Goal: Task Accomplishment & Management: Complete application form

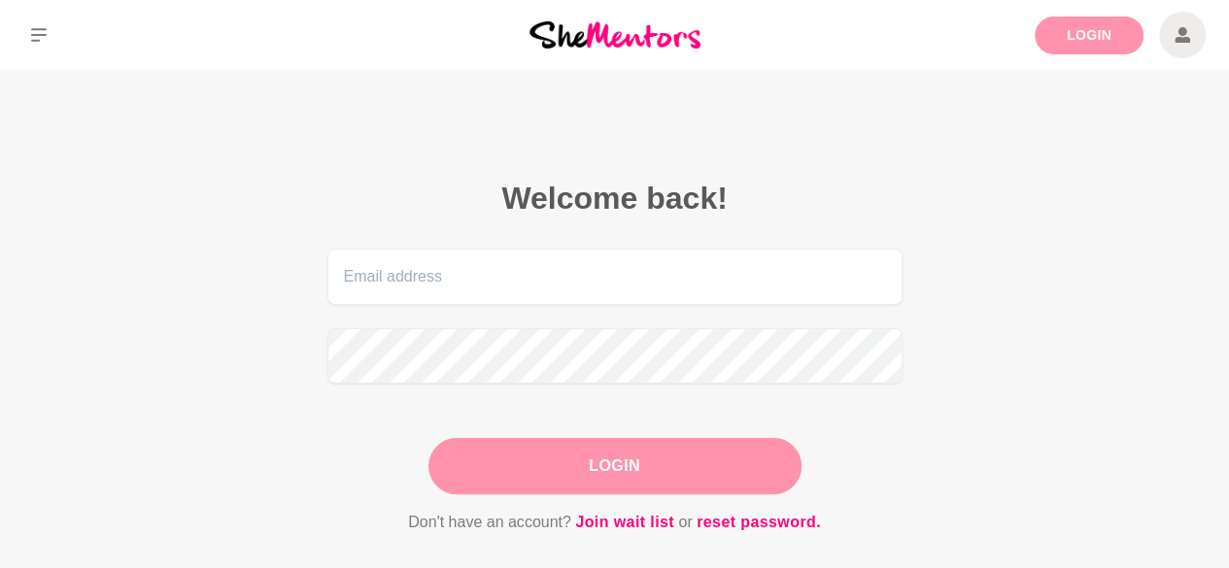
click at [1067, 41] on link "Login" at bounding box center [1088, 36] width 109 height 38
click at [1043, 40] on link "Login" at bounding box center [1088, 36] width 109 height 38
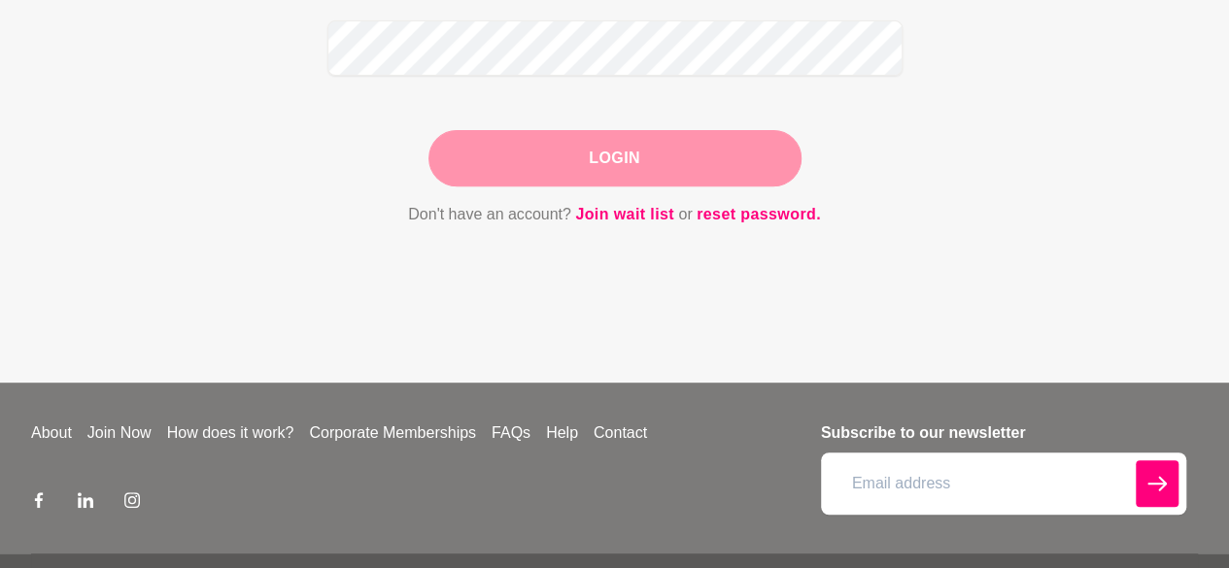
scroll to position [369, 0]
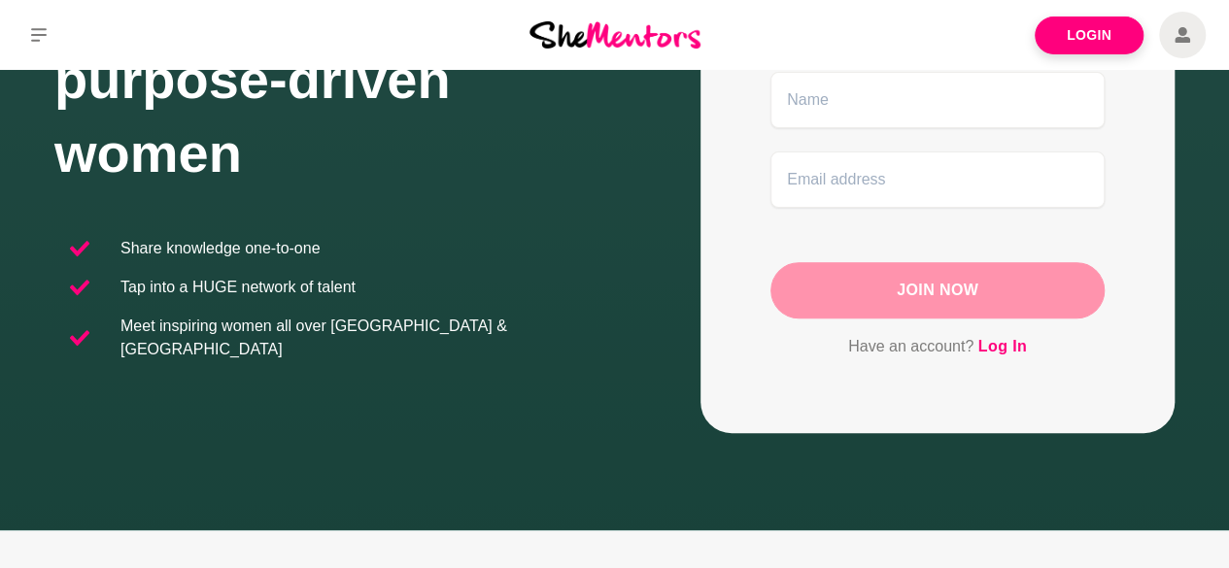
scroll to position [258, 0]
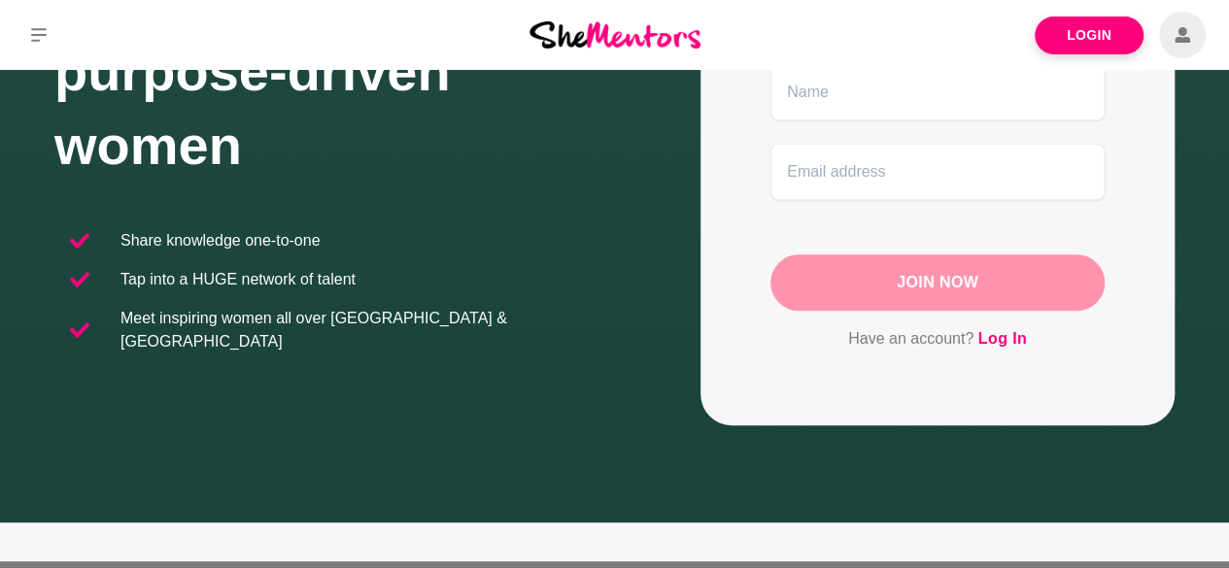
click at [904, 287] on div "Join Now" at bounding box center [937, 282] width 334 height 56
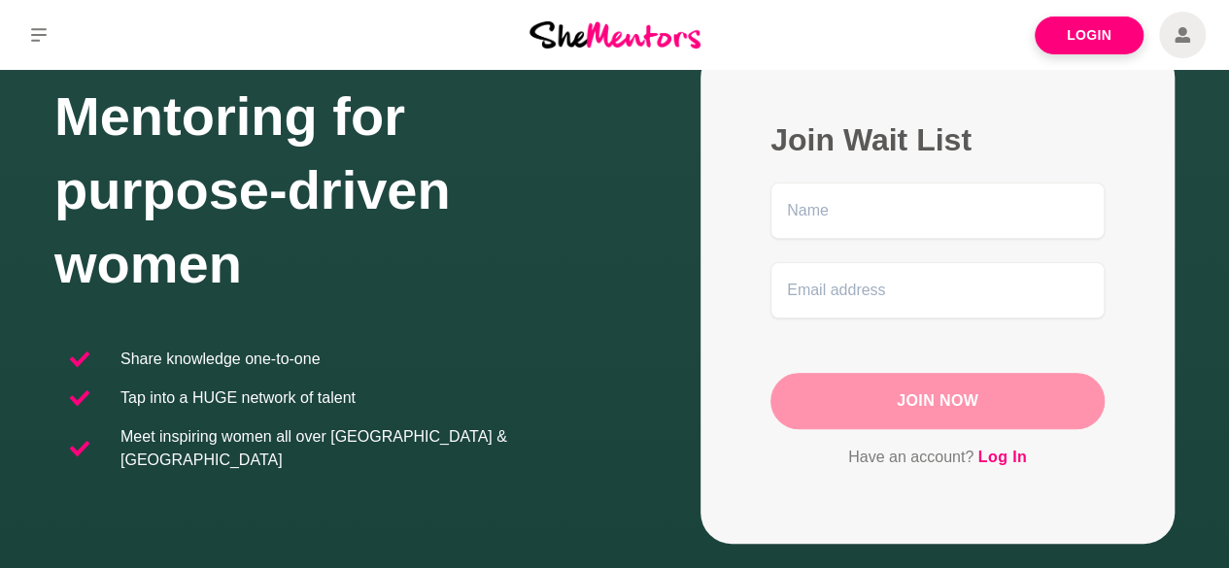
scroll to position [129, 0]
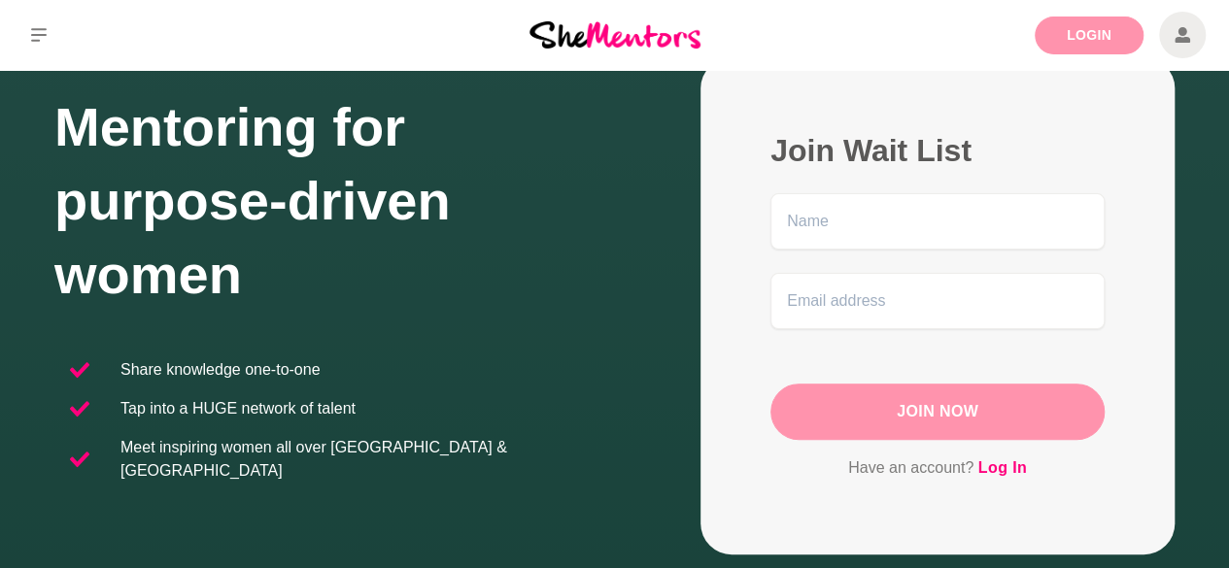
click at [1055, 39] on link "Login" at bounding box center [1088, 36] width 109 height 38
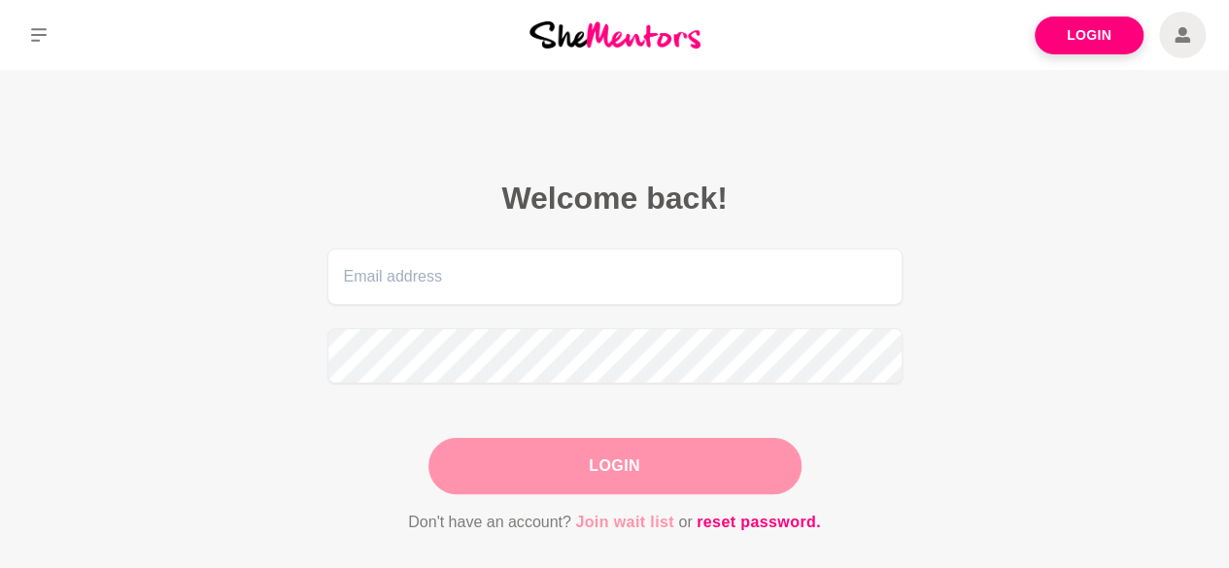
click at [622, 522] on link "Join wait list" at bounding box center [624, 522] width 99 height 25
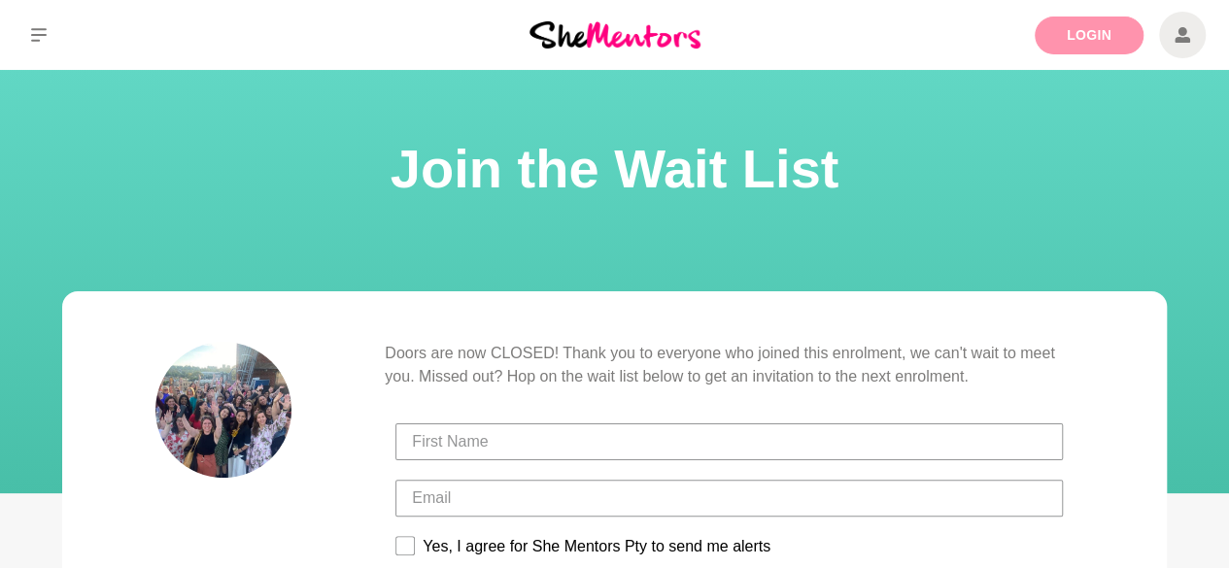
click at [1057, 29] on link "Login" at bounding box center [1088, 36] width 109 height 38
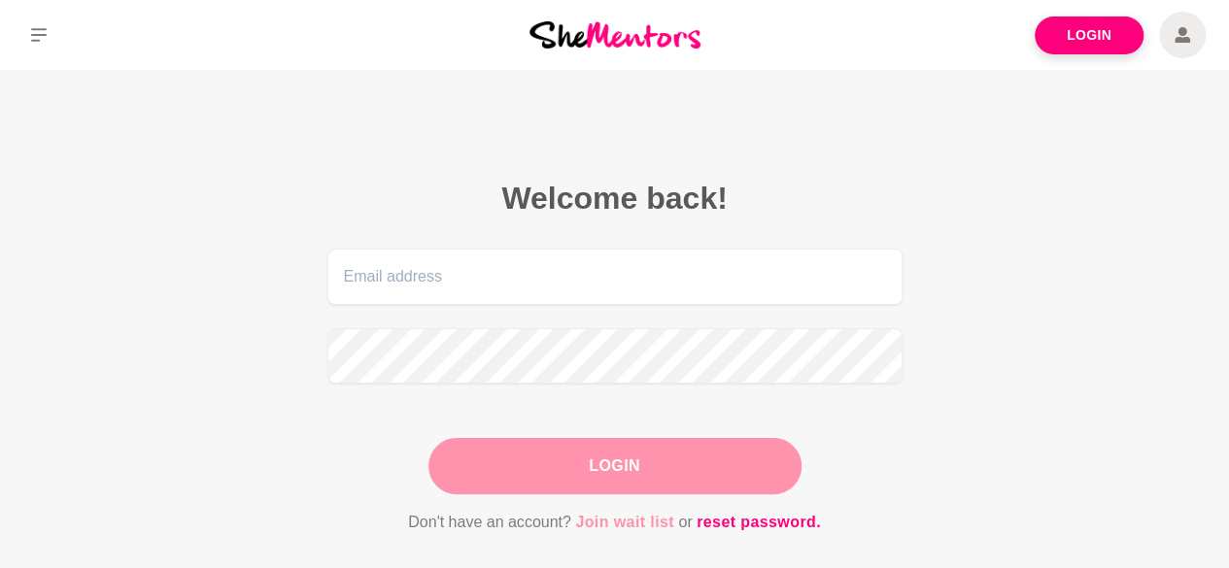
click at [618, 522] on link "Join wait list" at bounding box center [624, 522] width 99 height 25
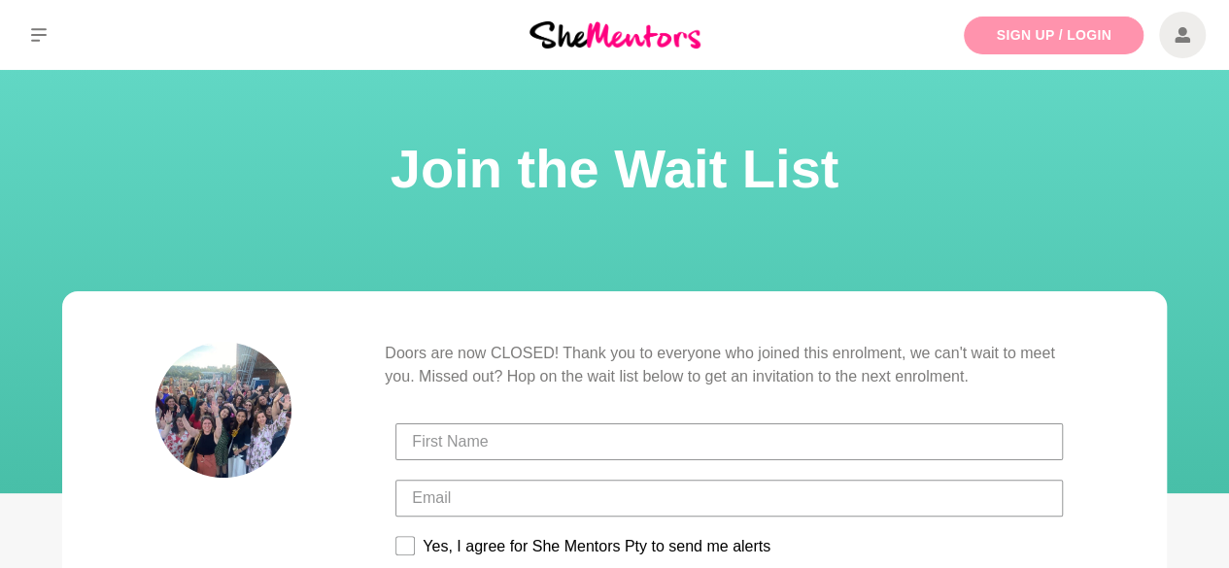
click at [1008, 27] on link "Sign Up / Login" at bounding box center [1054, 36] width 180 height 38
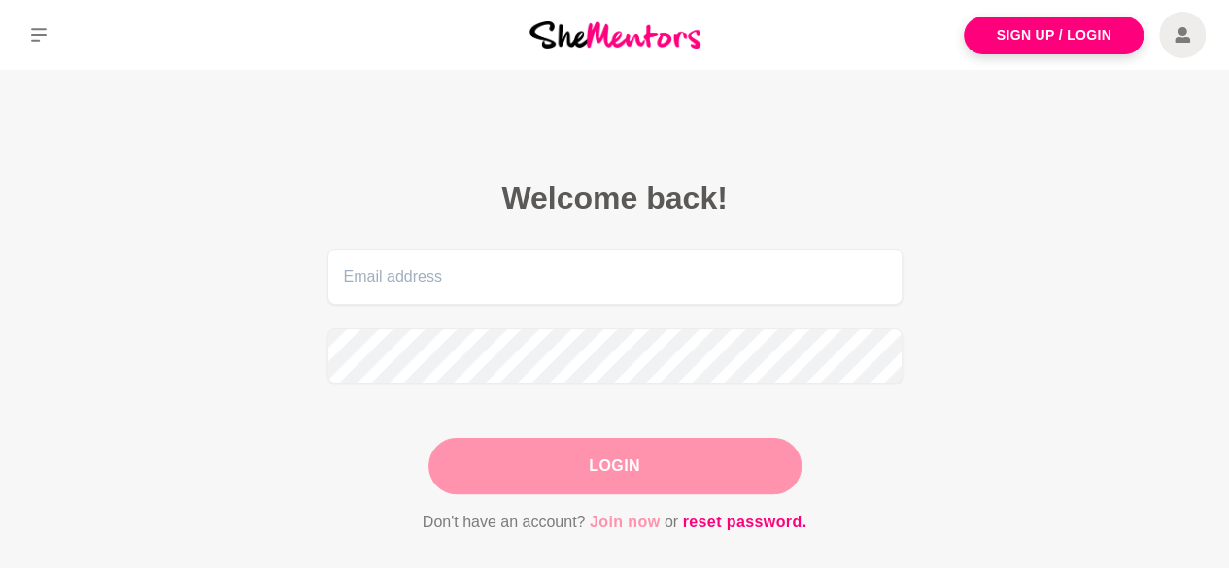
click at [645, 522] on link "Join now" at bounding box center [625, 522] width 71 height 25
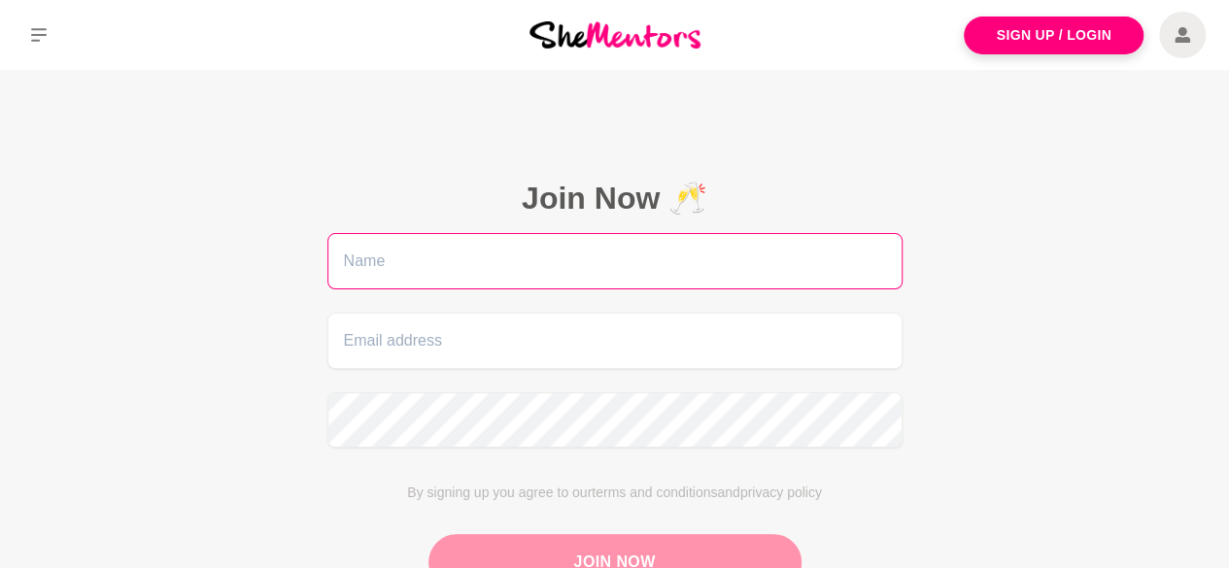
click at [602, 262] on input "text" at bounding box center [614, 261] width 575 height 56
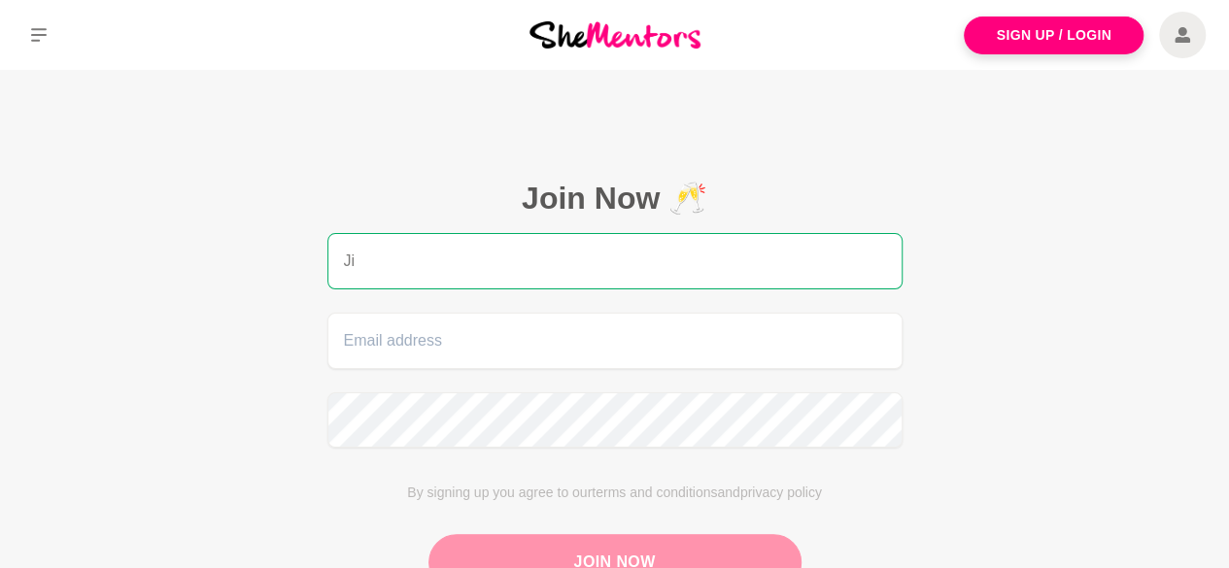
type input "J"
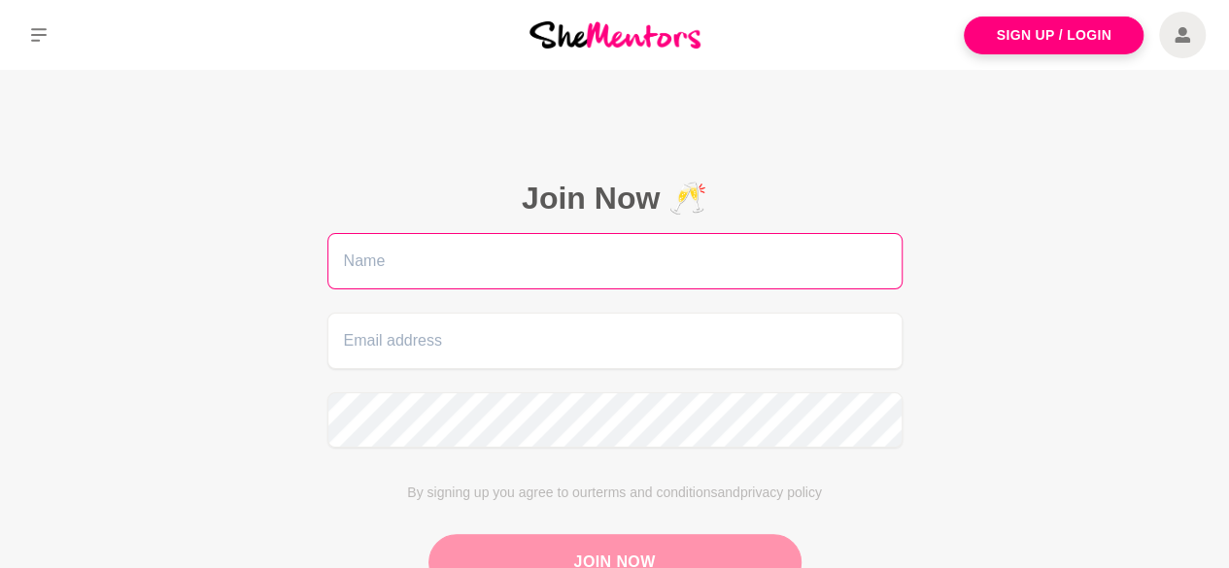
paste input "Jill Absolom"
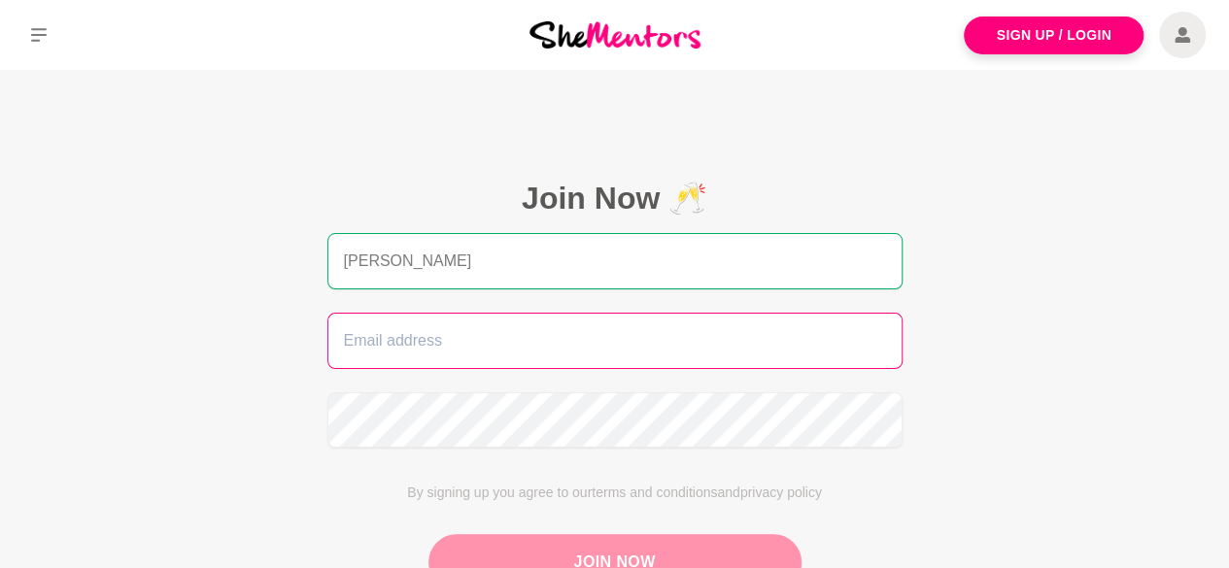
paste input "jill@standoutonpurpose.com.au"
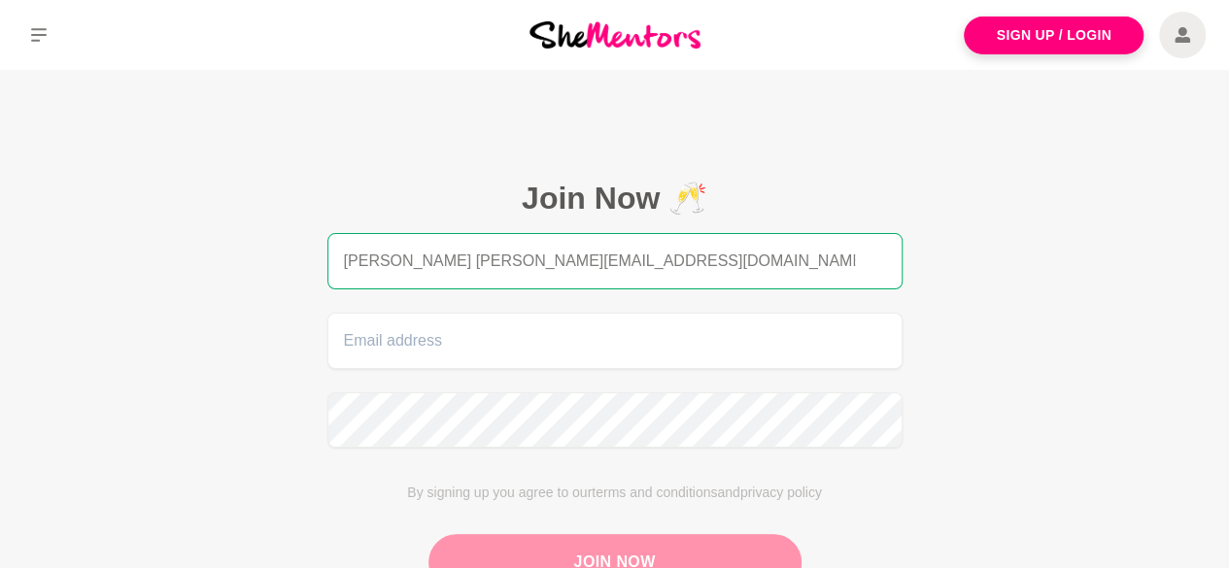
drag, startPoint x: 425, startPoint y: 260, endPoint x: 717, endPoint y: 264, distance: 291.4
click at [717, 264] on input "Jill Absolom jill@standoutonpurpose.com.au" at bounding box center [614, 261] width 575 height 56
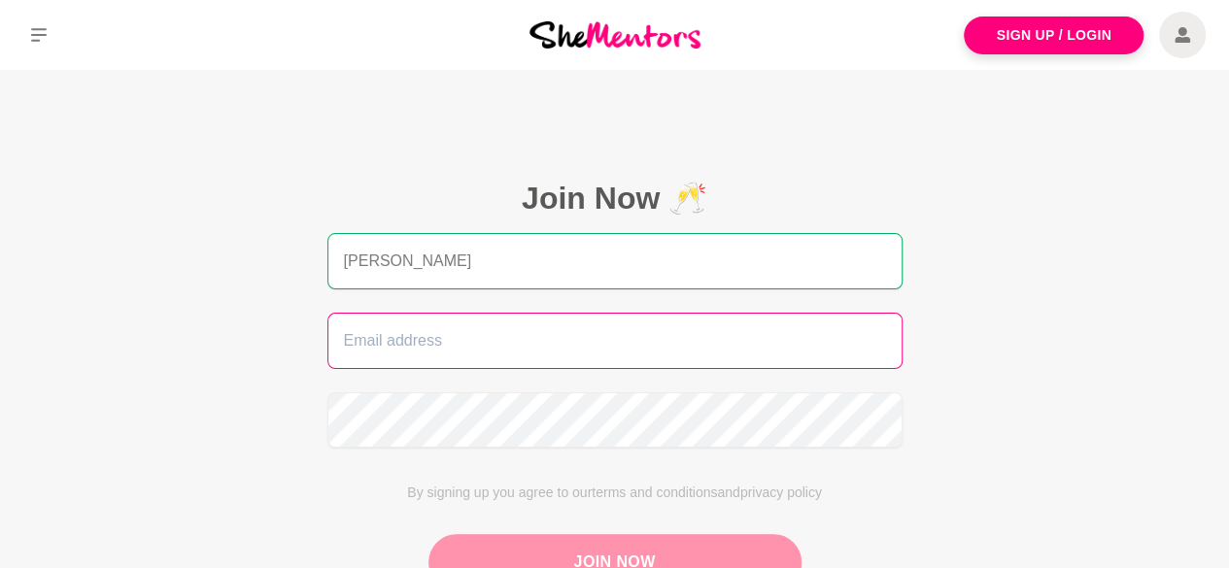
type input "Jill Absolom"
click at [487, 344] on input "email" at bounding box center [614, 341] width 575 height 56
paste input "[PERSON_NAME][EMAIL_ADDRESS][DOMAIN_NAME]"
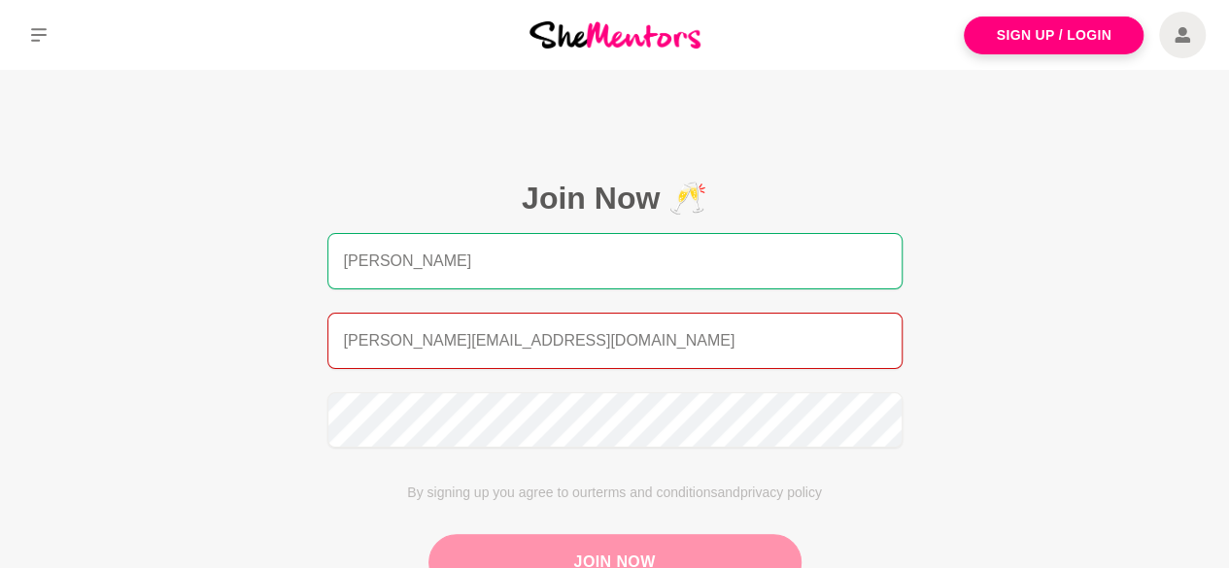
type input "[PERSON_NAME][EMAIL_ADDRESS][DOMAIN_NAME]"
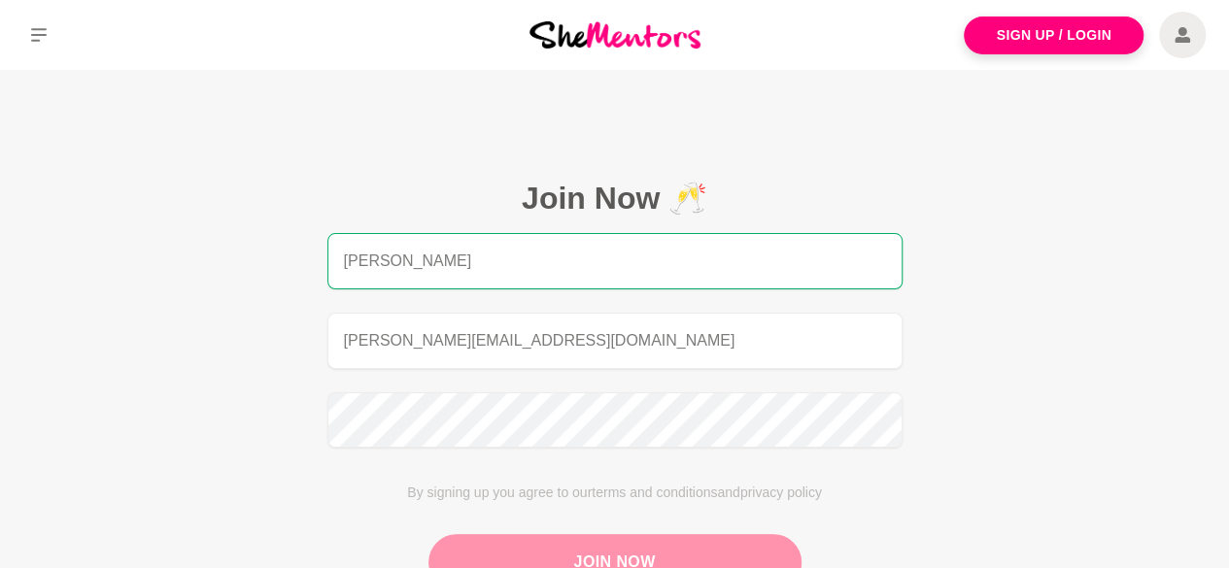
click at [620, 559] on button "Join Now" at bounding box center [614, 562] width 373 height 56
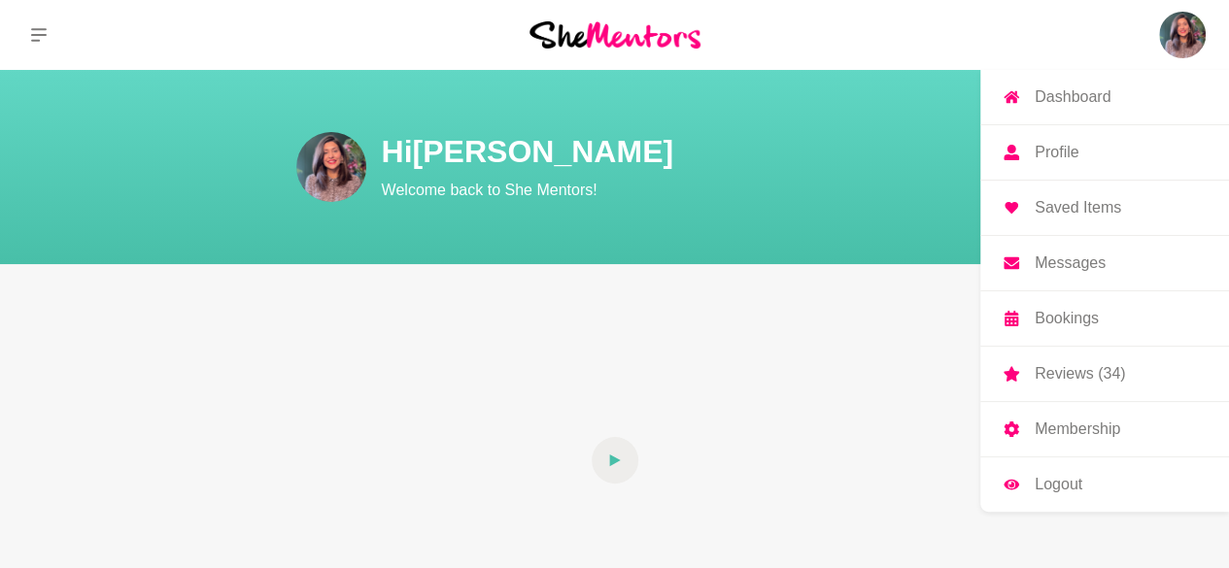
click at [1061, 485] on p "Logout" at bounding box center [1058, 485] width 48 height 16
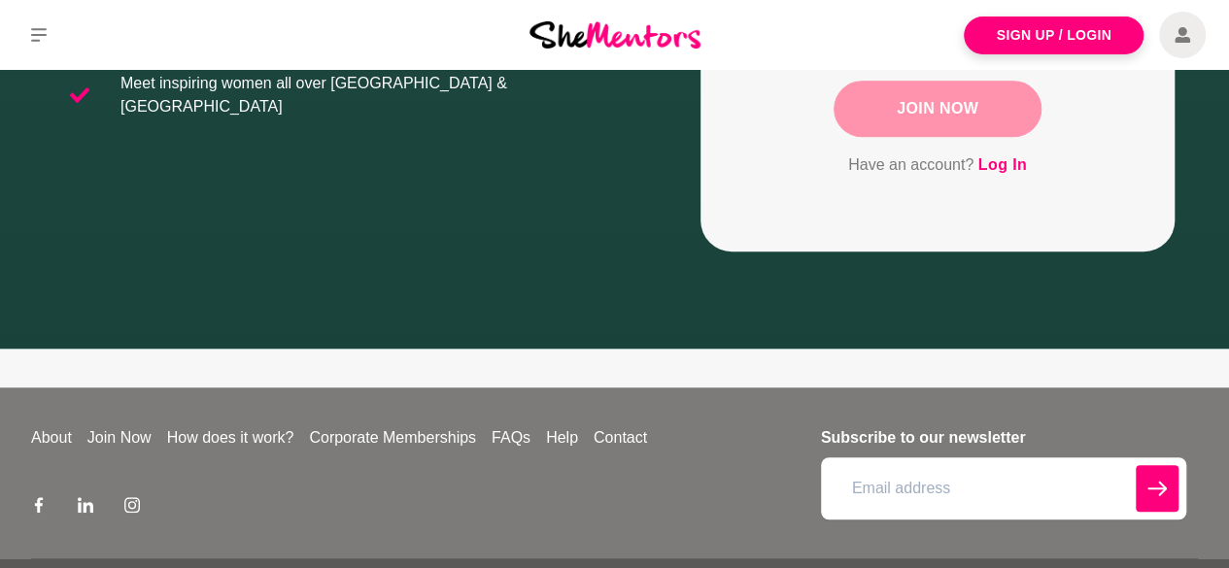
scroll to position [622, 0]
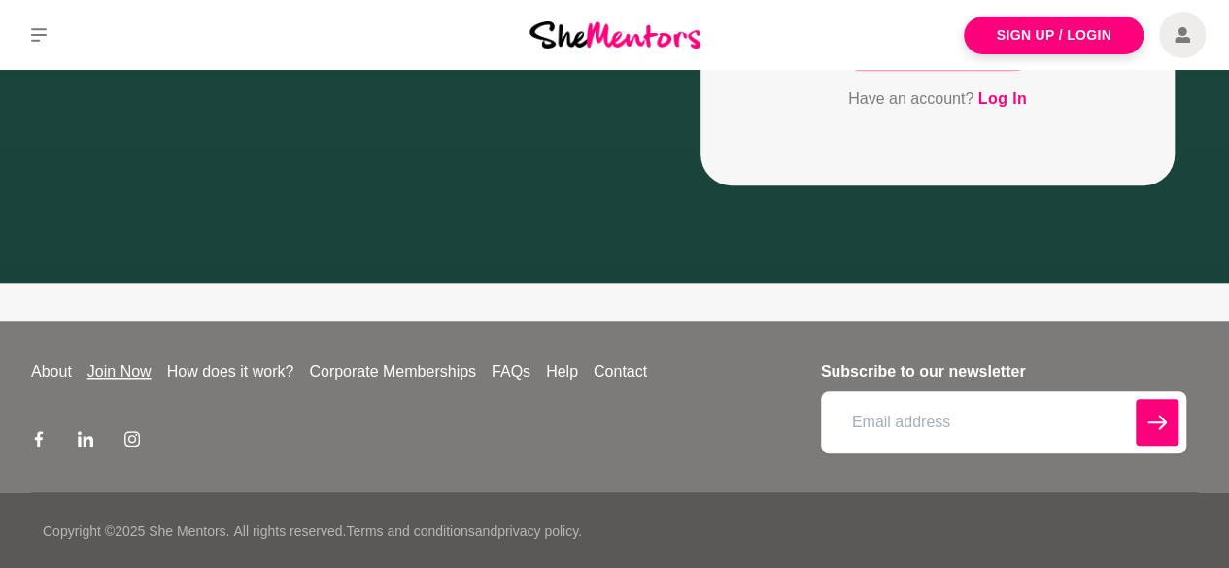
click at [142, 370] on link "Join Now" at bounding box center [120, 371] width 80 height 23
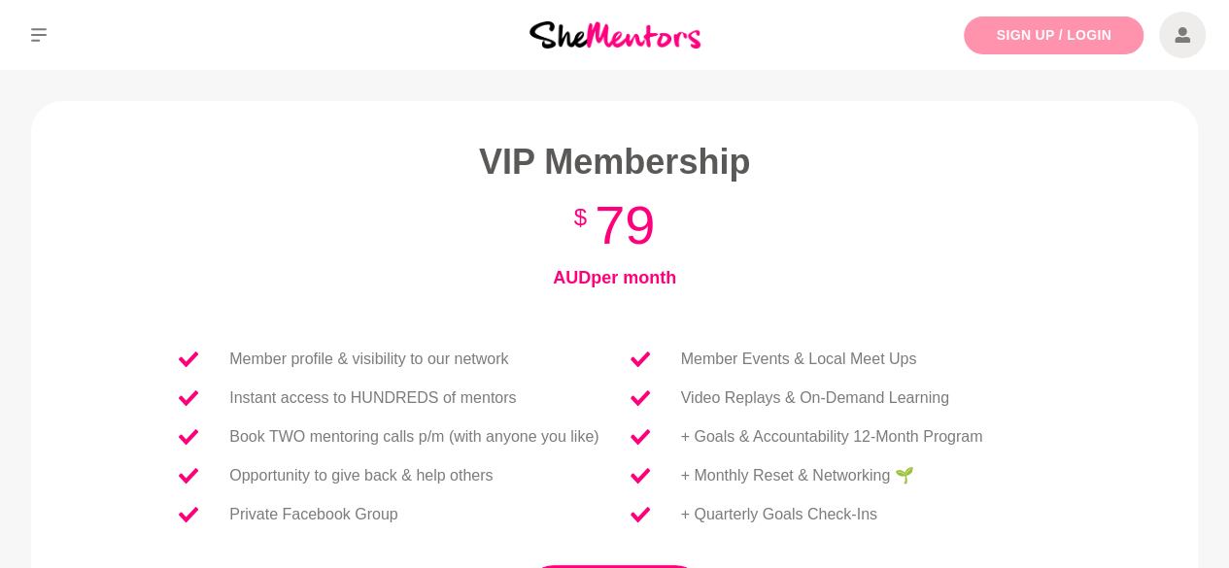
click at [1011, 44] on link "Sign Up / Login" at bounding box center [1054, 36] width 180 height 38
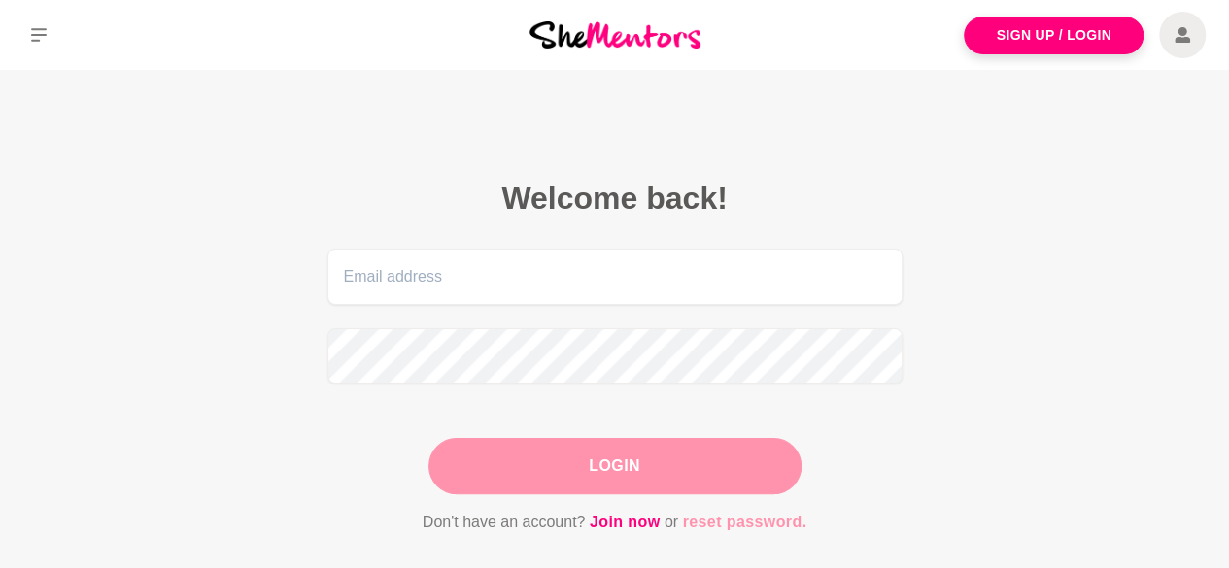
click at [732, 518] on link "reset password." at bounding box center [744, 522] width 124 height 25
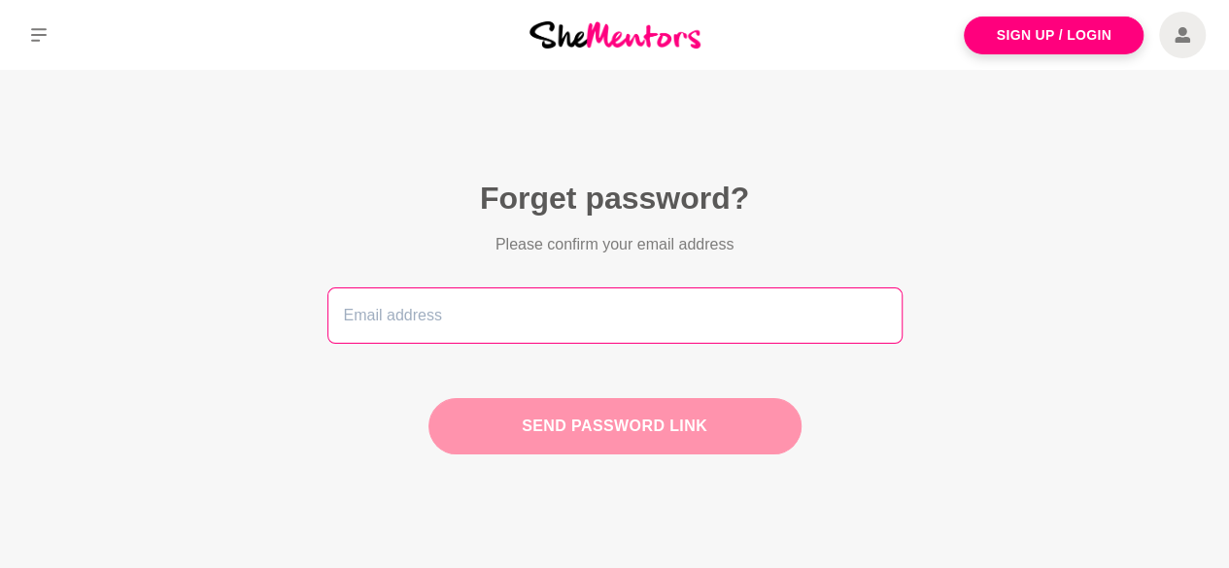
click at [455, 312] on input "email" at bounding box center [614, 316] width 575 height 56
paste input "jill@standoutonpurpose.com.au"
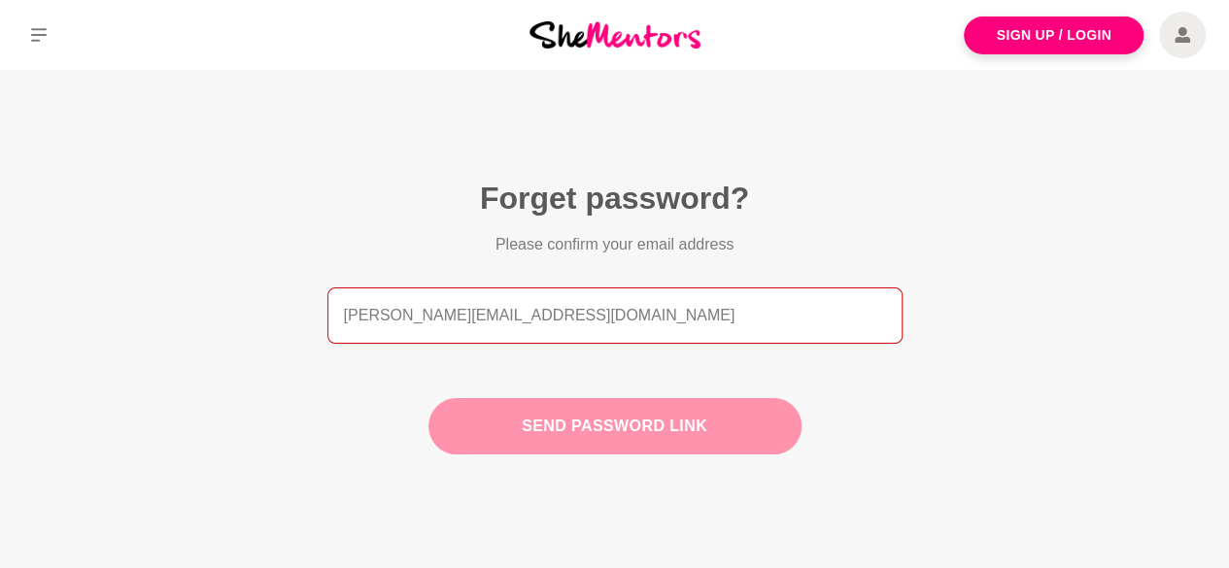
type input "jill@standoutonpurpose.com.au"
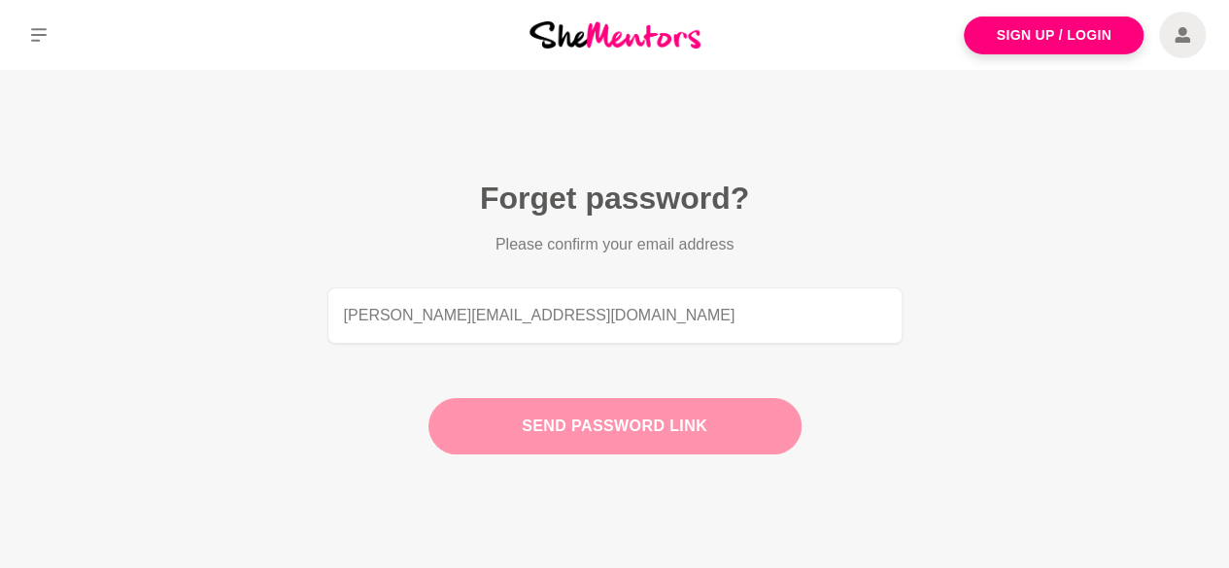
click at [552, 432] on button "Send password link" at bounding box center [614, 426] width 373 height 56
